Goal: Find contact information: Find contact information

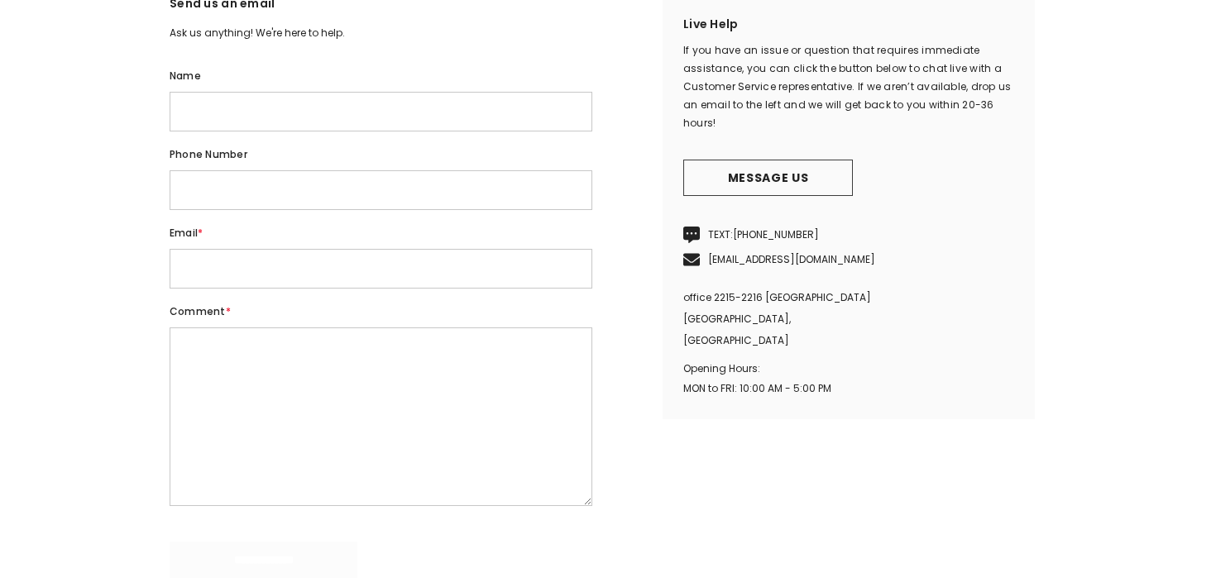
scroll to position [410, 0]
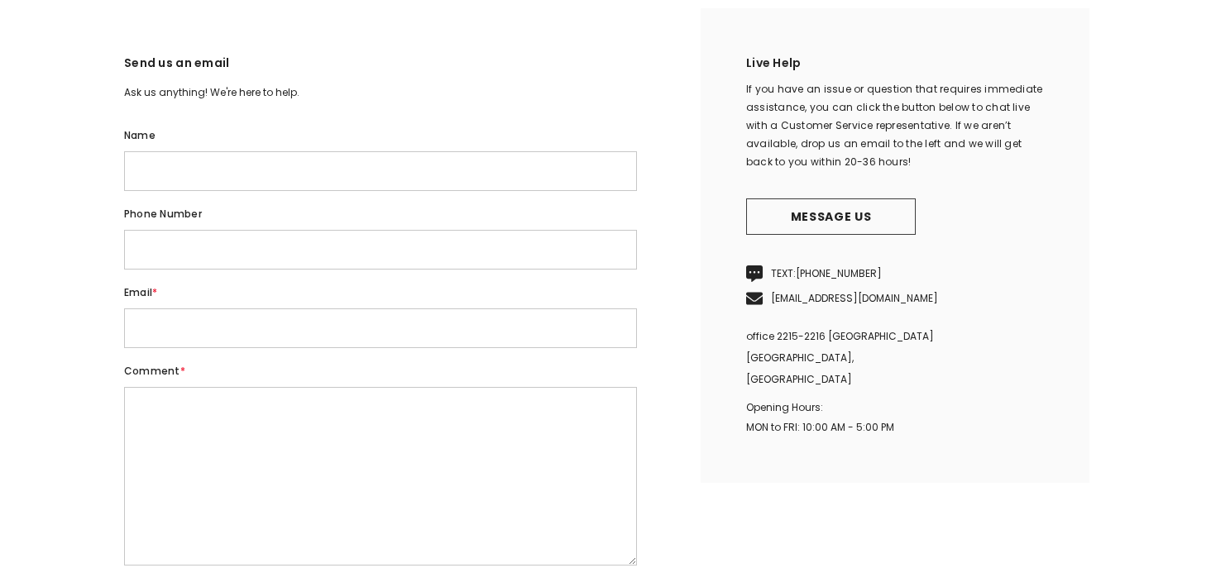
scroll to position [400, 0]
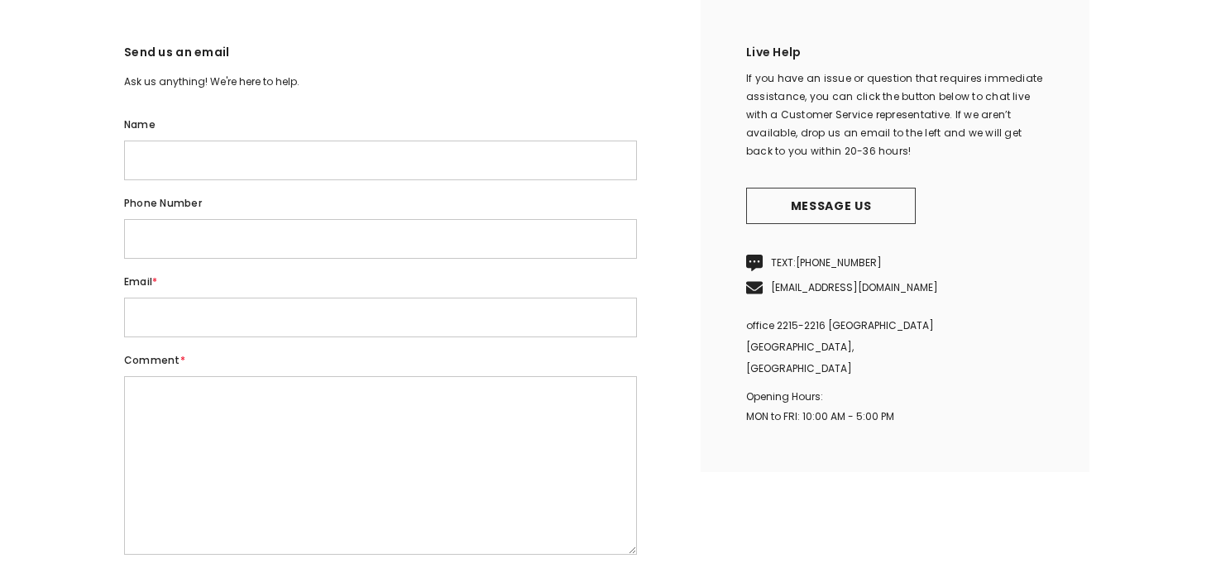
click at [933, 369] on p "office 2215-2216 gold and diamond park dubai, United Arab Emirates" at bounding box center [895, 347] width 298 height 65
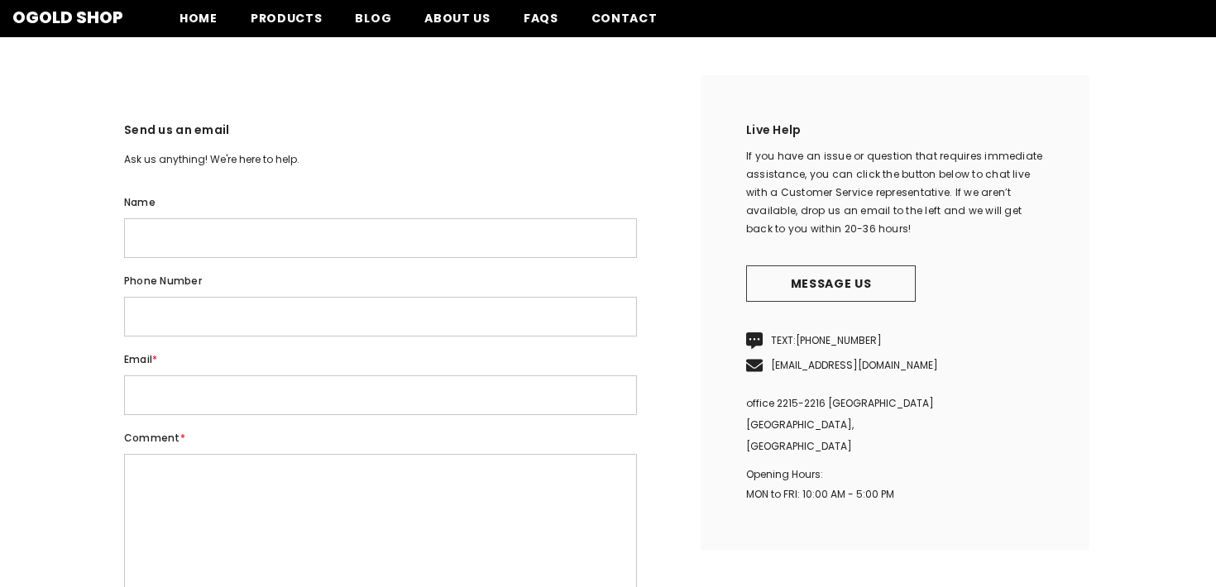
scroll to position [0, 0]
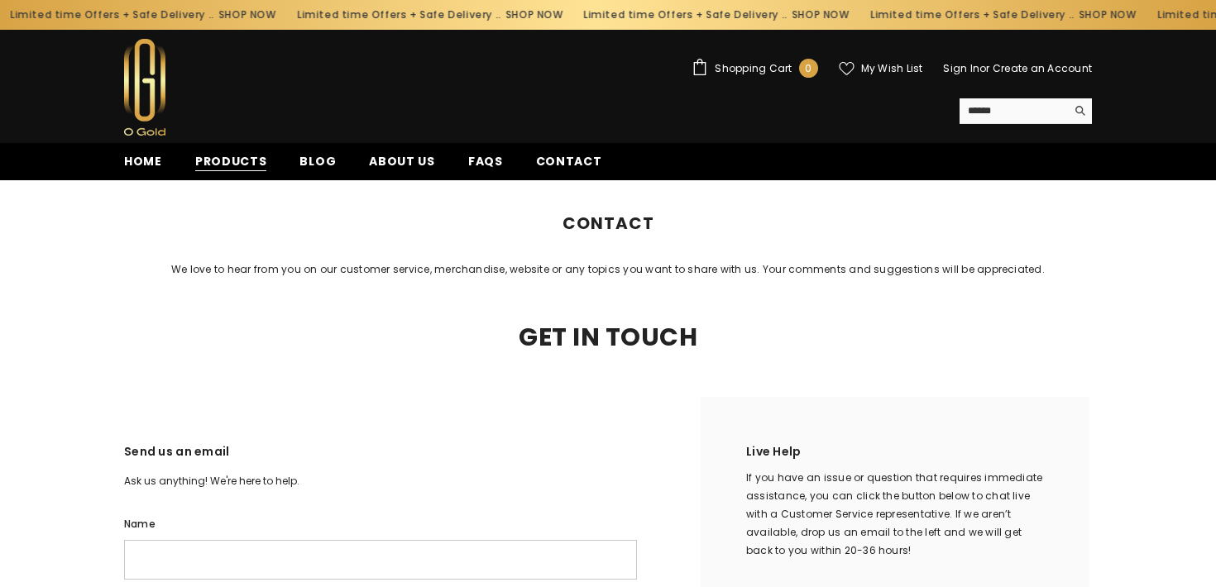
click at [230, 169] on span "Products" at bounding box center [231, 161] width 72 height 17
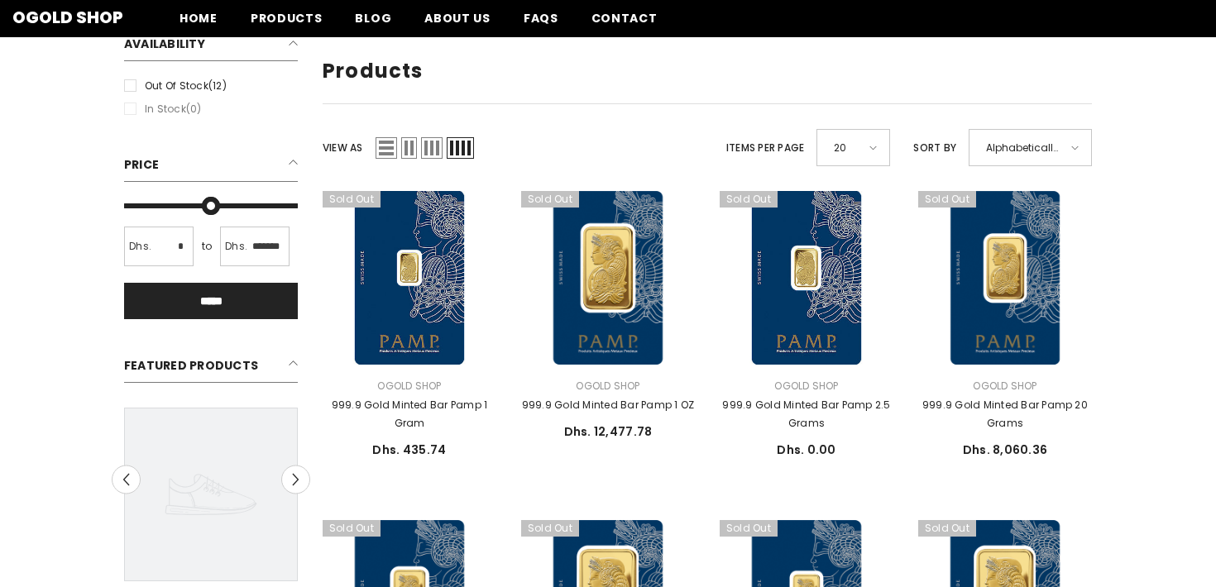
scroll to position [185, 0]
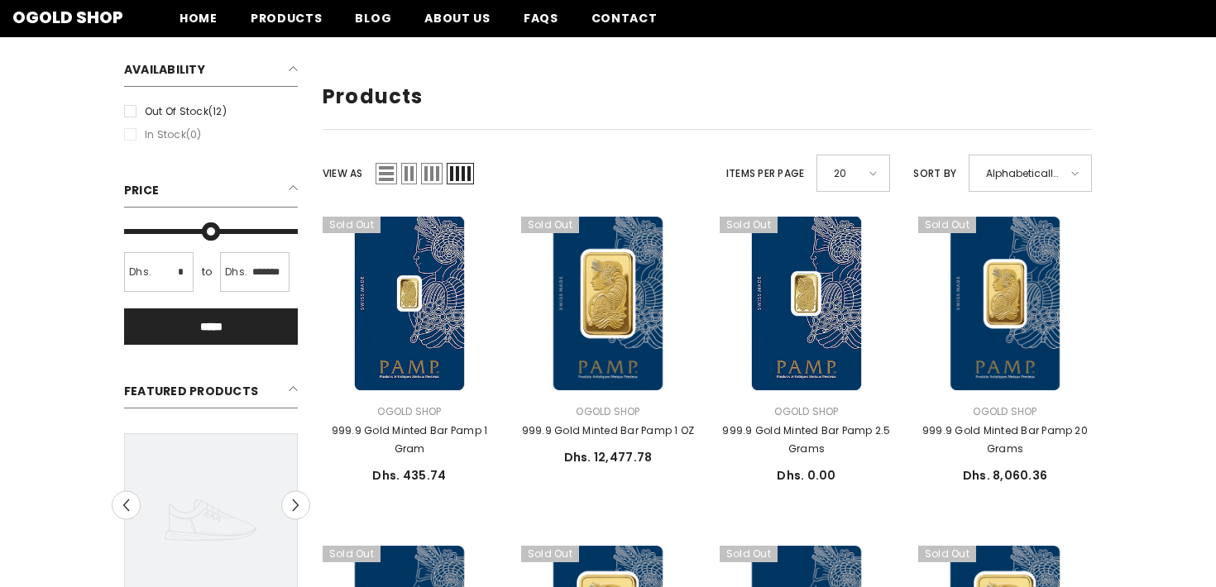
click at [884, 175] on div "20" at bounding box center [854, 173] width 74 height 37
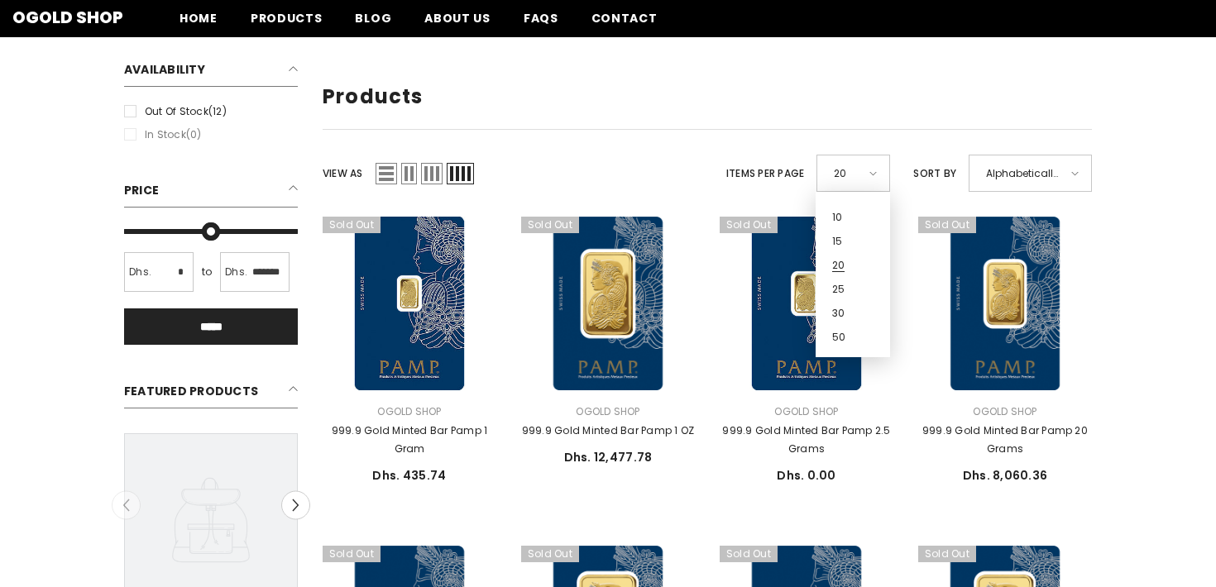
click at [845, 333] on span "50" at bounding box center [847, 335] width 31 height 24
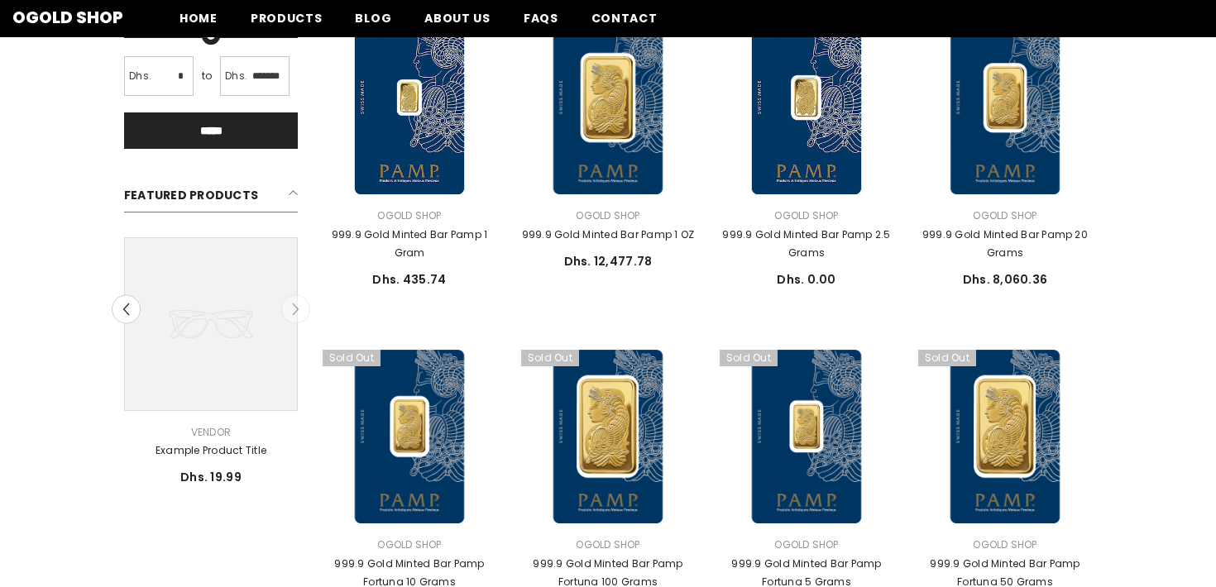
scroll to position [328, 0]
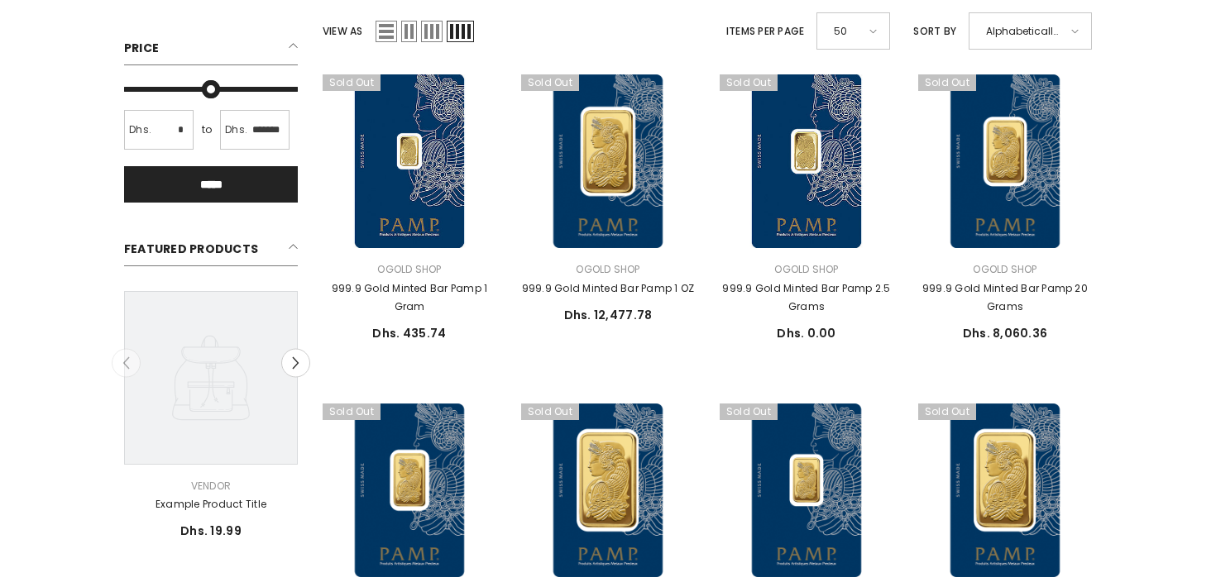
click at [1175, 285] on div "Close Sidebar Refined By Clear all 12 results Clear all Availability Out of sto…" at bounding box center [608, 526] width 1216 height 1217
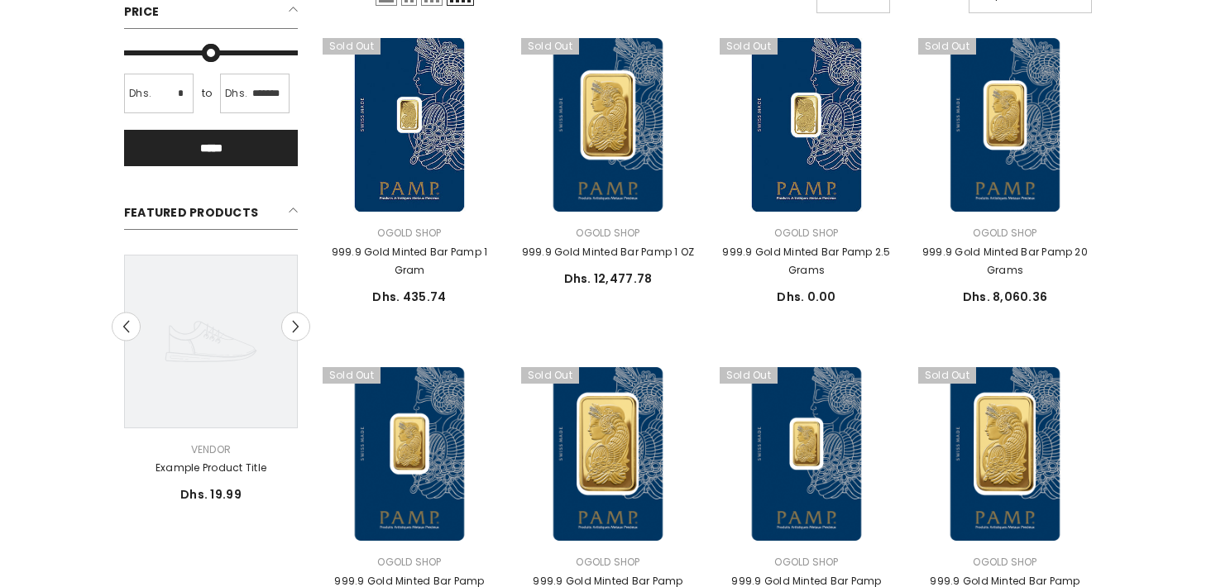
scroll to position [0, 0]
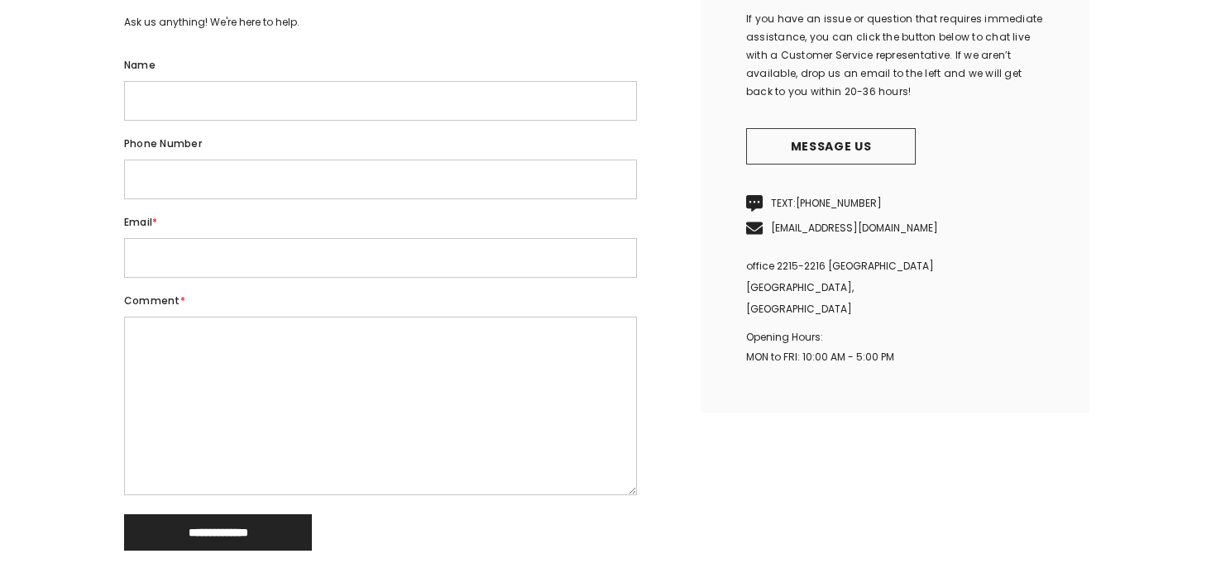
scroll to position [506, 0]
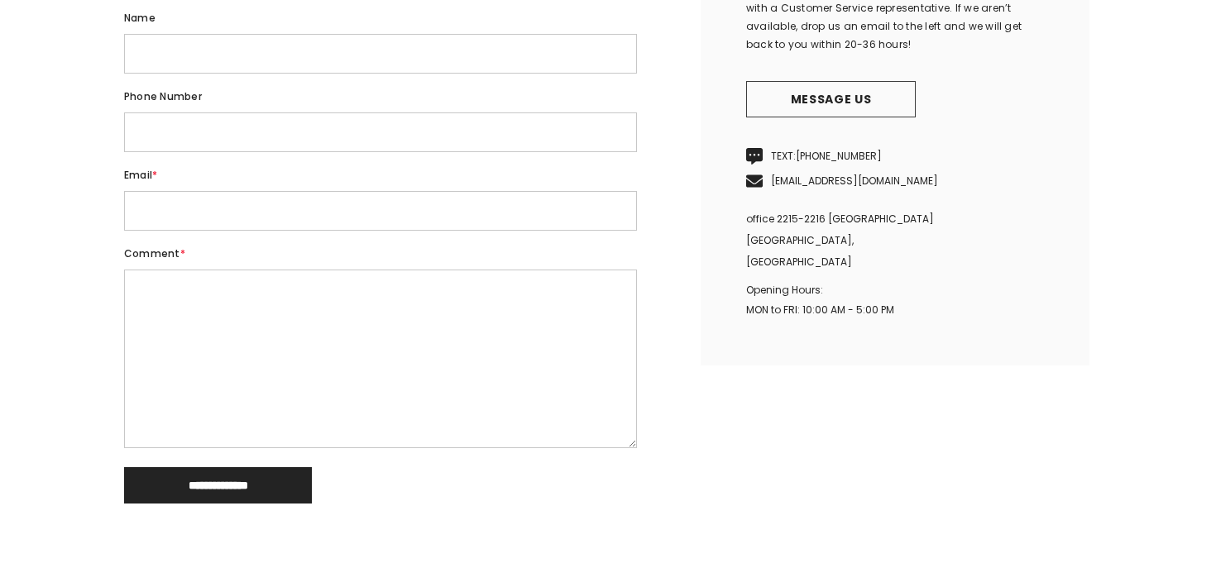
click at [85, 252] on div "Home Contact Contact We love to hear from you on our customer service, merchand…" at bounding box center [608, 116] width 1216 height 884
